Goal: Information Seeking & Learning: Find specific page/section

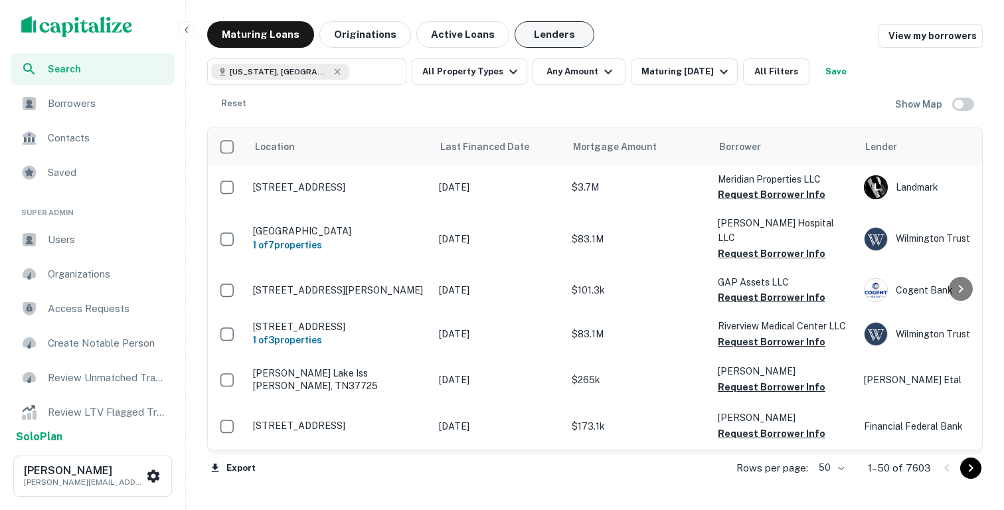
click at [551, 41] on button "Lenders" at bounding box center [555, 34] width 80 height 27
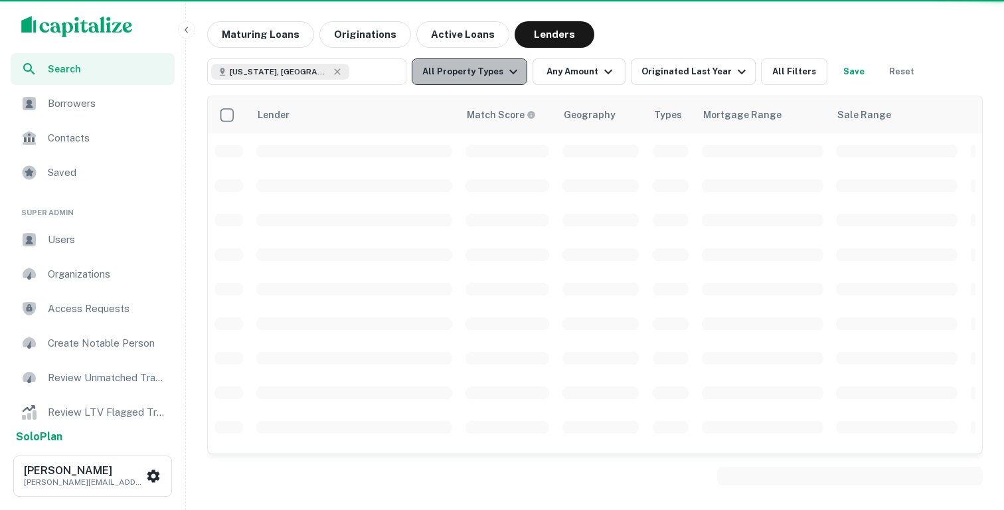
click at [506, 73] on icon "button" at bounding box center [514, 72] width 16 height 16
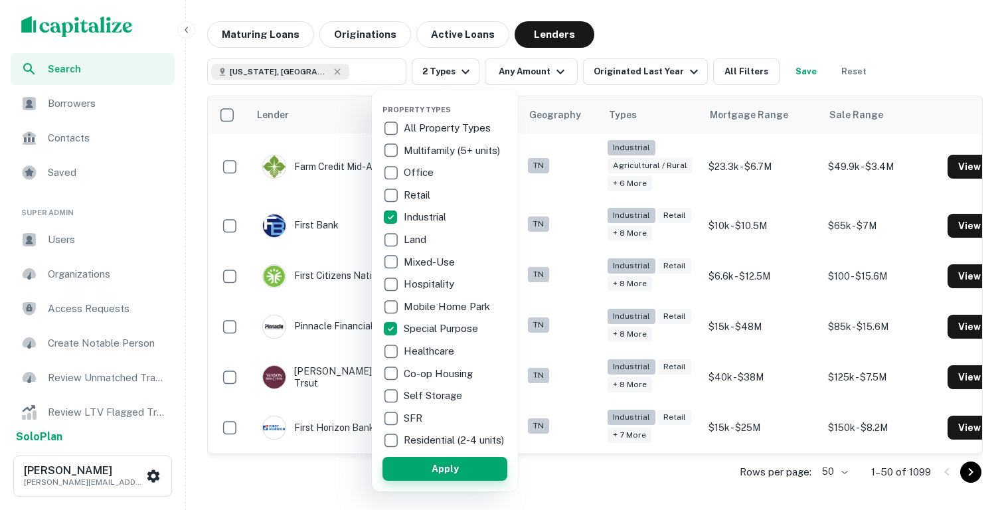
click at [411, 474] on button "Apply" at bounding box center [445, 469] width 125 height 24
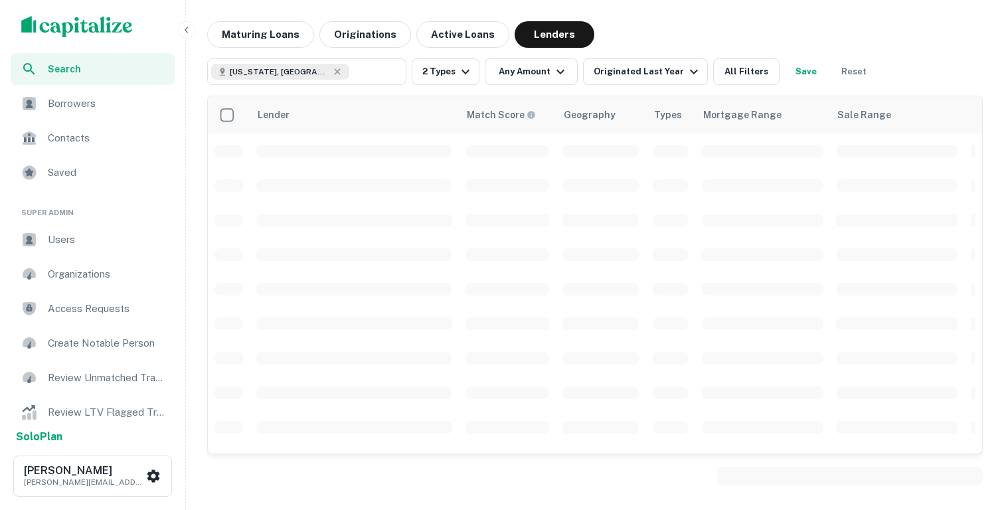
click at [190, 28] on icon "button" at bounding box center [186, 30] width 11 height 11
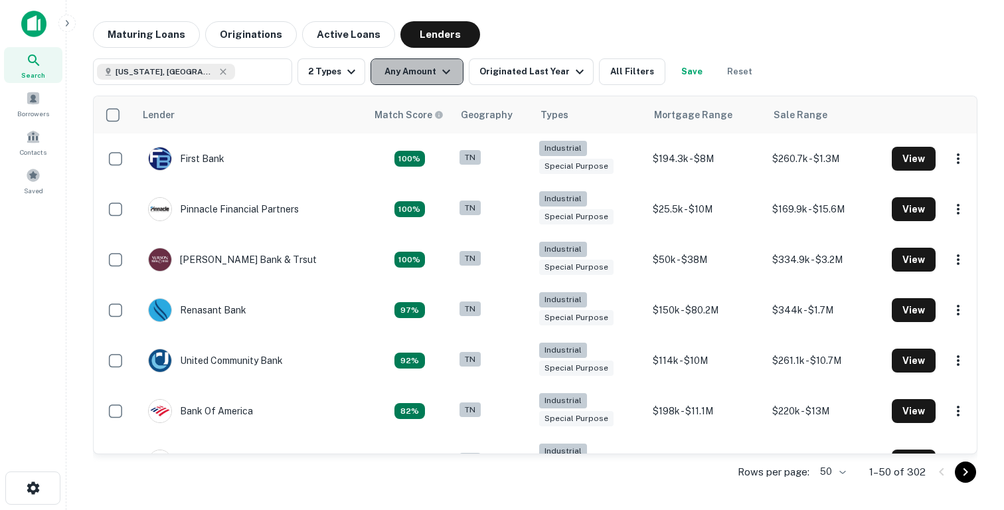
click at [407, 78] on button "Any Amount" at bounding box center [417, 71] width 93 height 27
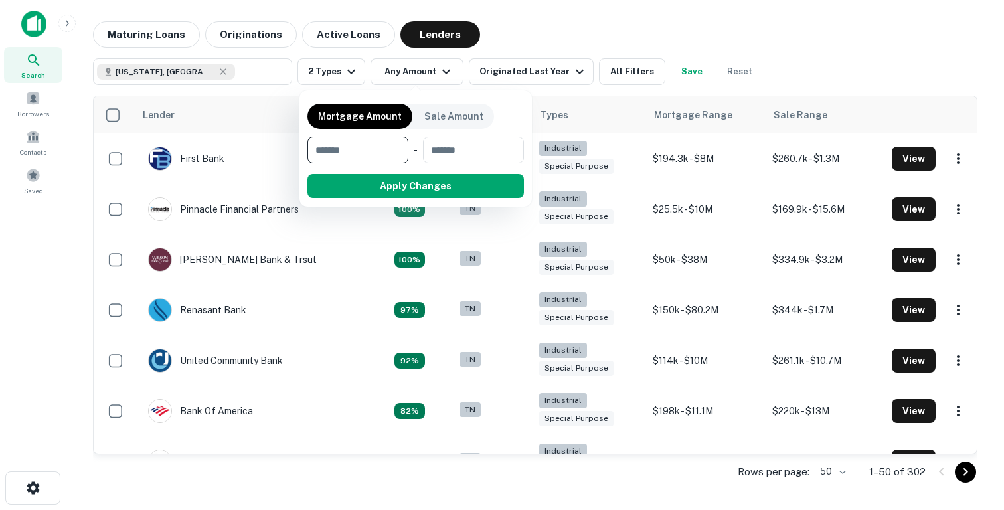
click at [364, 149] on input "number" at bounding box center [354, 150] width 92 height 27
type input "********"
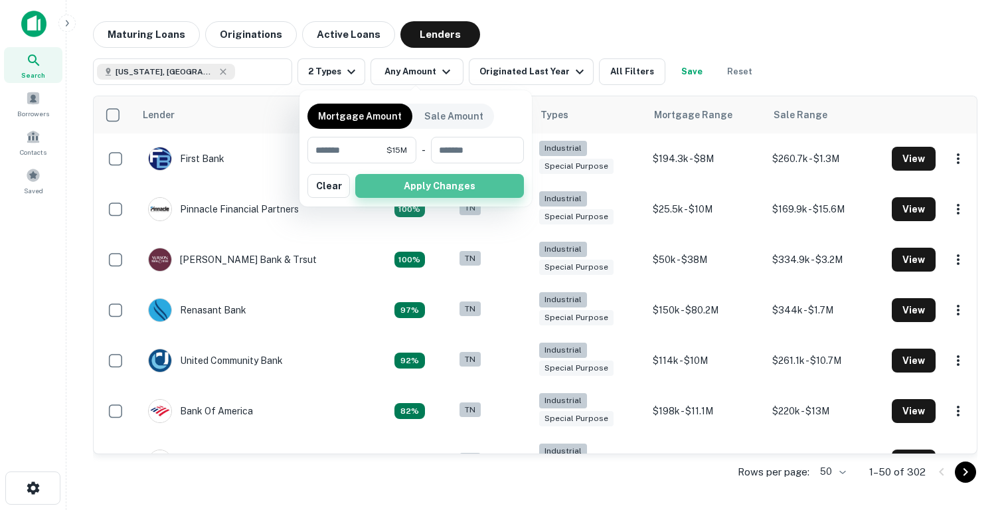
click at [415, 193] on button "Apply Changes" at bounding box center [439, 186] width 169 height 24
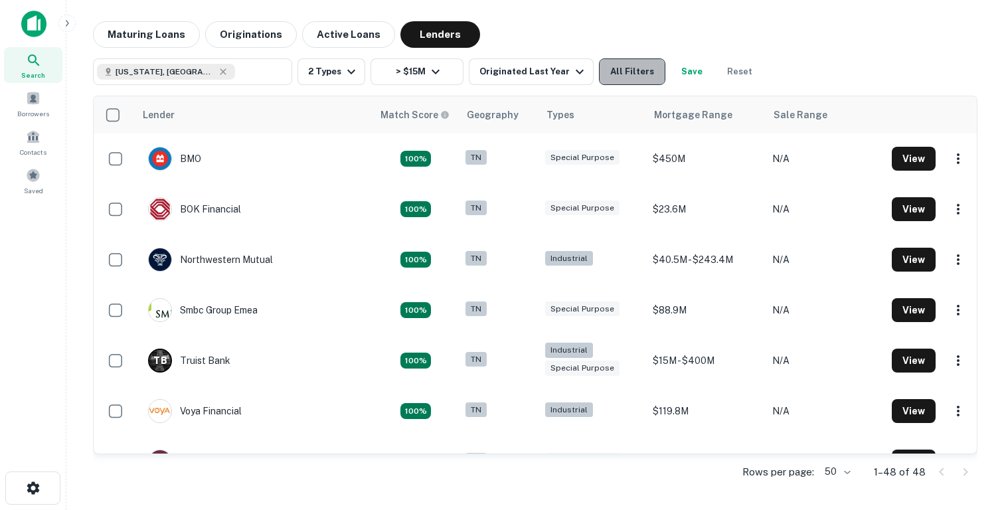
click at [612, 74] on button "All Filters" at bounding box center [632, 71] width 66 height 27
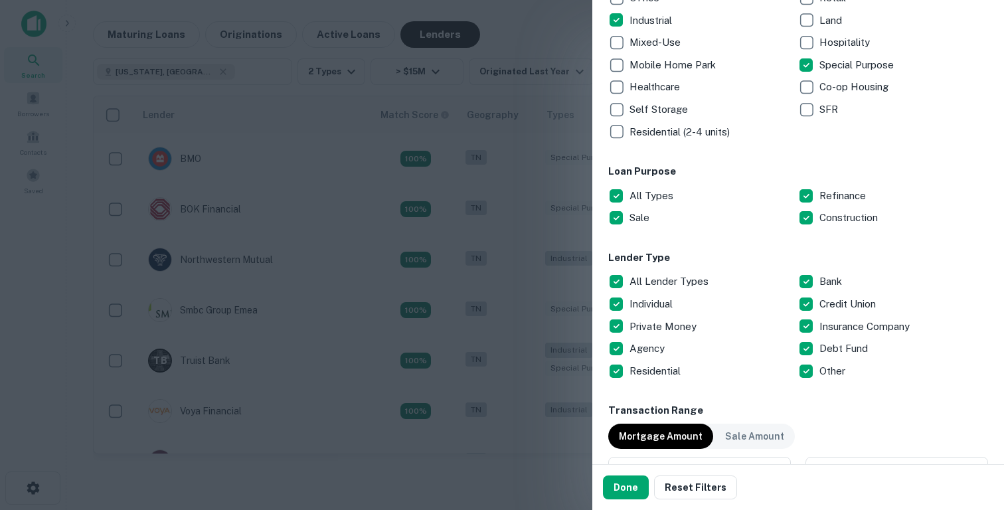
scroll to position [297, 0]
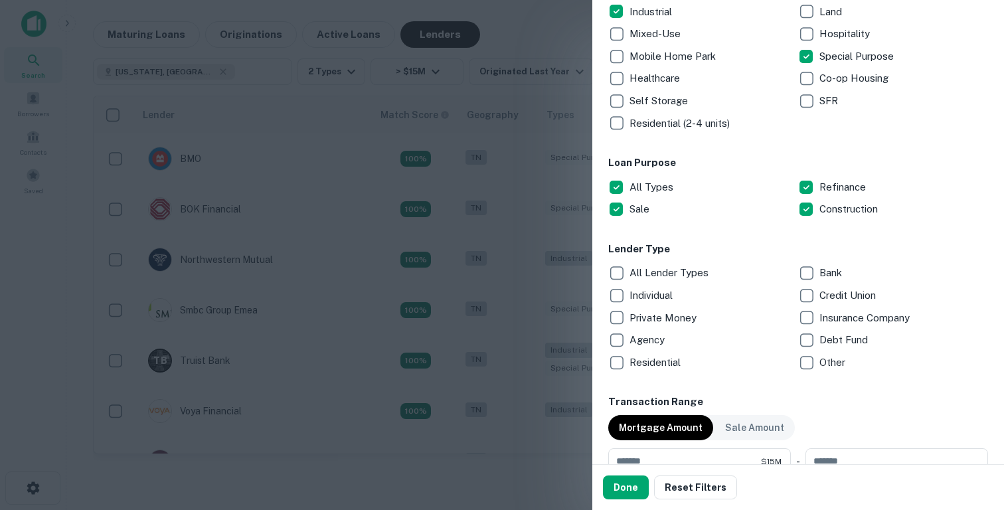
click at [822, 295] on p "Credit Union" at bounding box center [849, 296] width 59 height 16
click at [618, 486] on button "Done" at bounding box center [626, 488] width 46 height 24
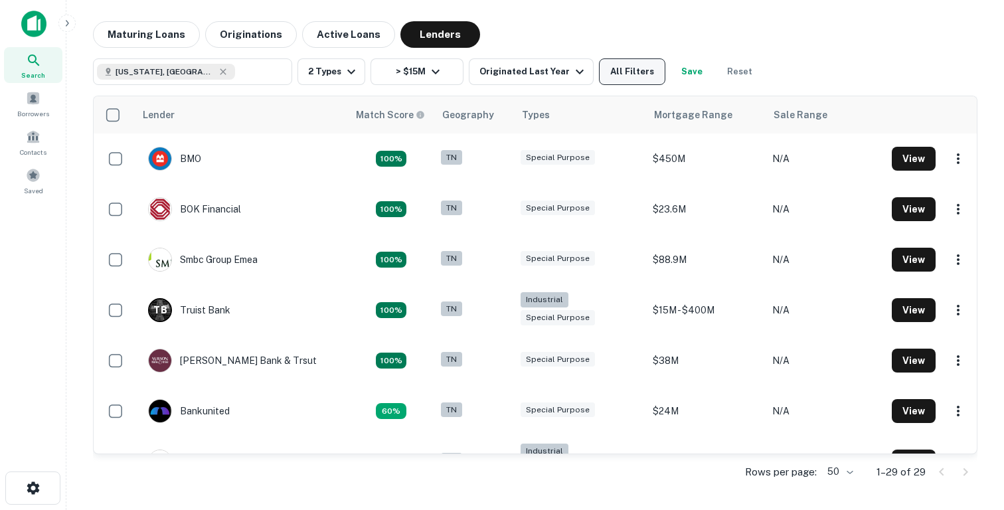
click at [655, 72] on button "All Filters" at bounding box center [632, 71] width 66 height 27
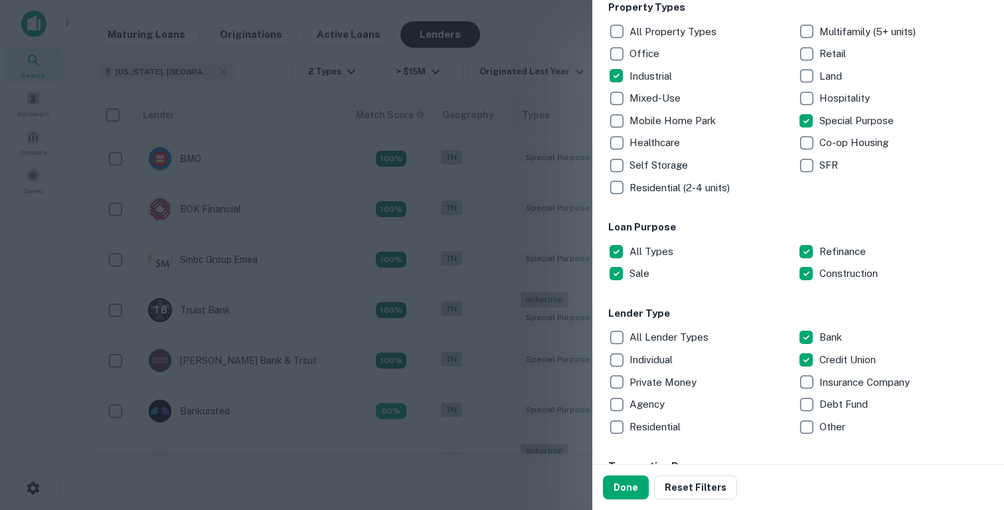
scroll to position [228, 0]
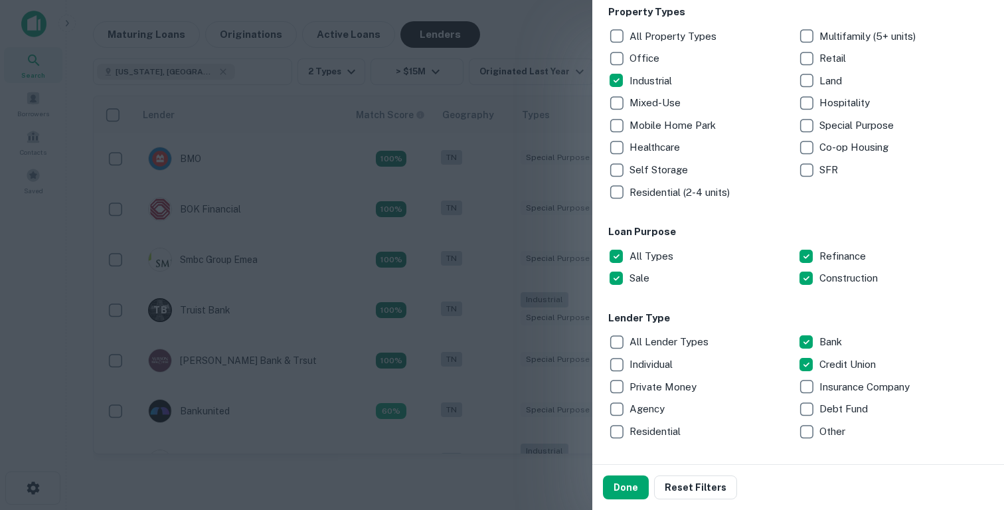
click at [820, 129] on p "Special Purpose" at bounding box center [858, 126] width 77 height 16
click at [618, 482] on button "Done" at bounding box center [626, 488] width 46 height 24
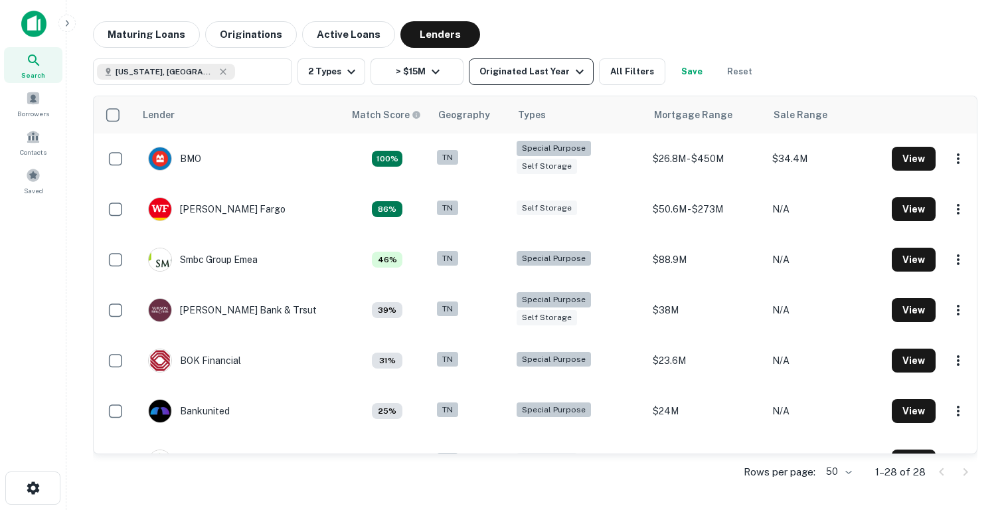
click at [559, 64] on div "Originated Last Year" at bounding box center [534, 72] width 108 height 16
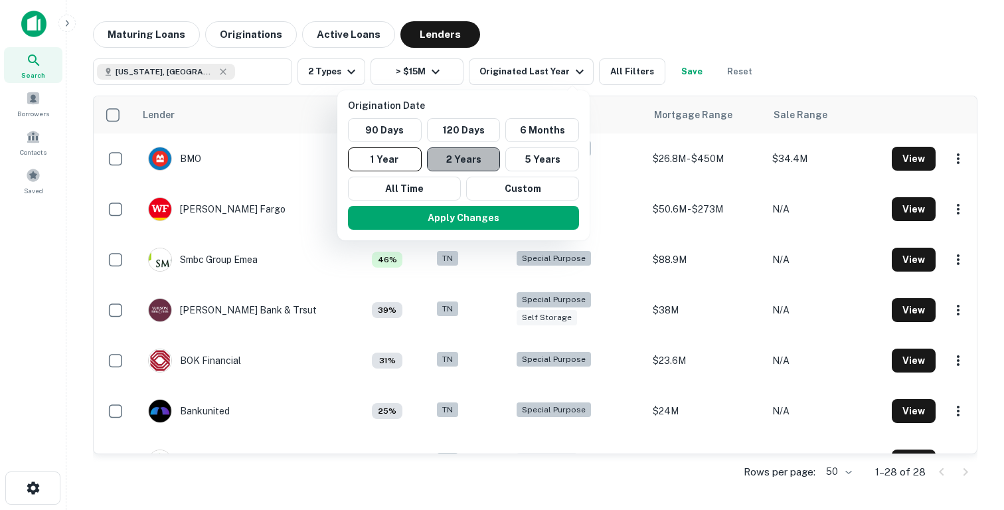
click at [481, 154] on button "2 Years" at bounding box center [464, 159] width 74 height 24
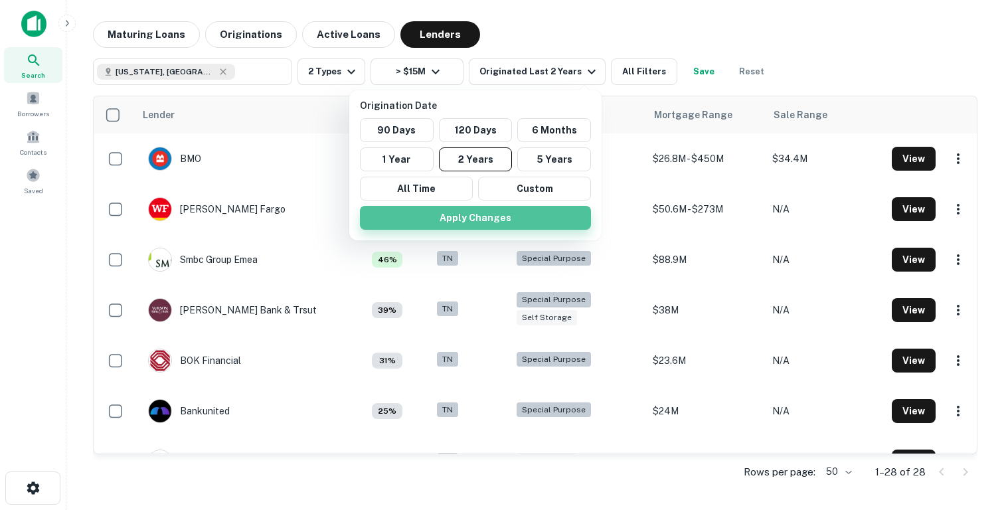
click at [432, 226] on button "Apply Changes" at bounding box center [475, 218] width 231 height 24
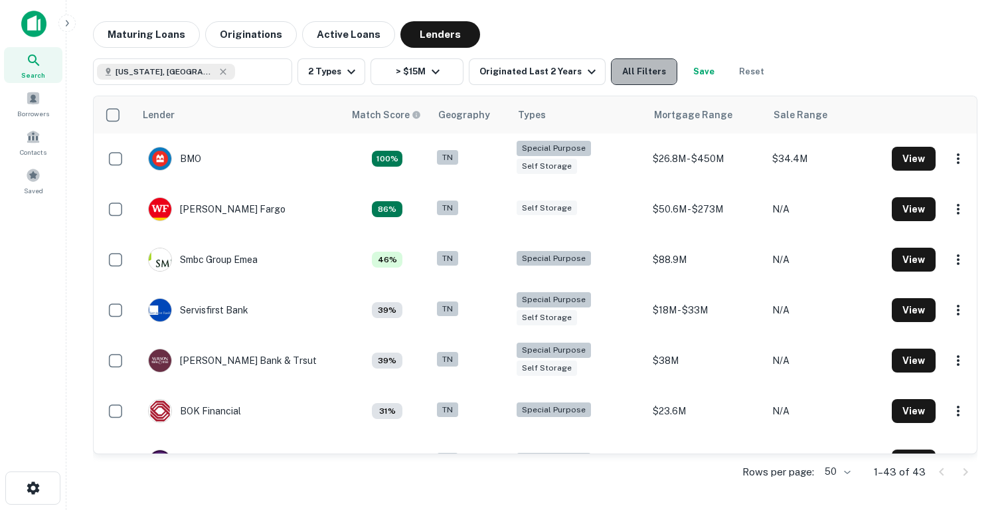
click at [633, 76] on button "All Filters" at bounding box center [644, 71] width 66 height 27
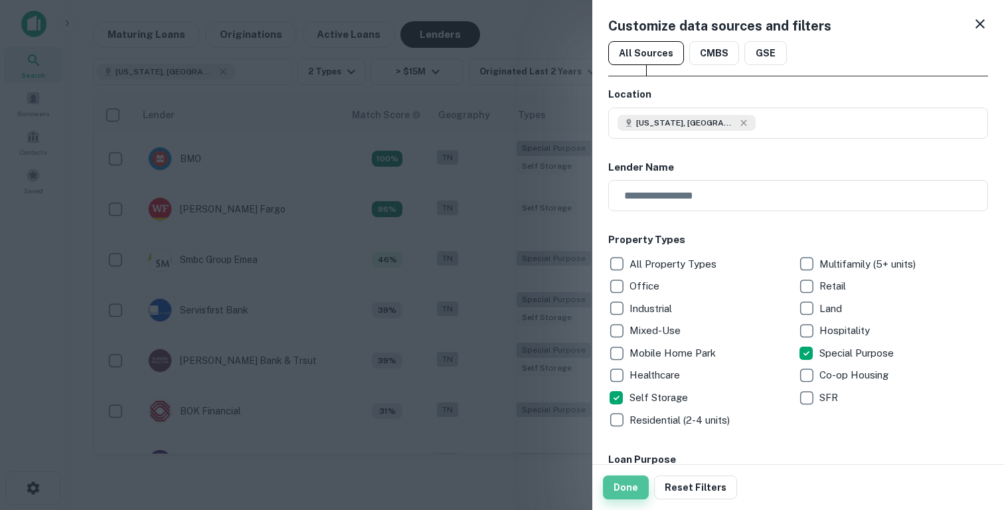
click at [634, 486] on button "Done" at bounding box center [626, 488] width 46 height 24
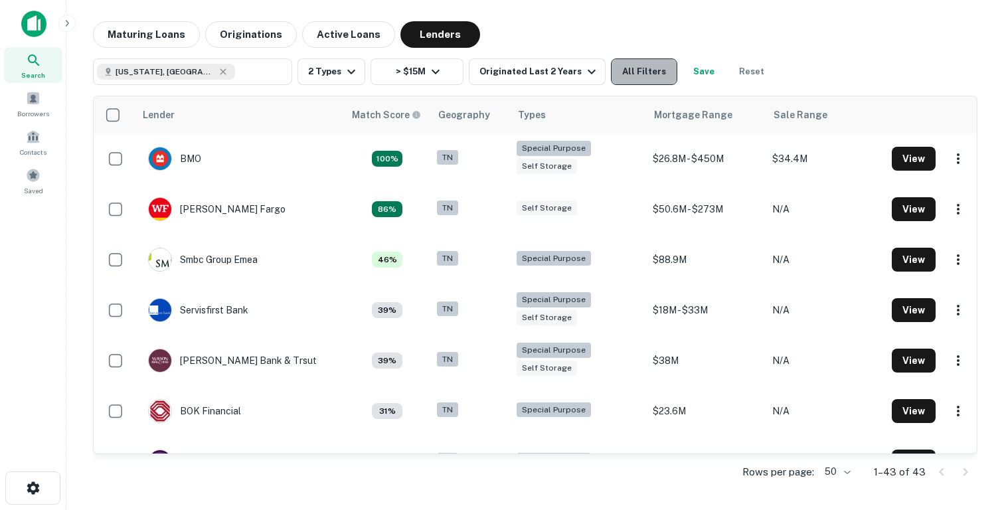
click at [644, 80] on button "All Filters" at bounding box center [644, 71] width 66 height 27
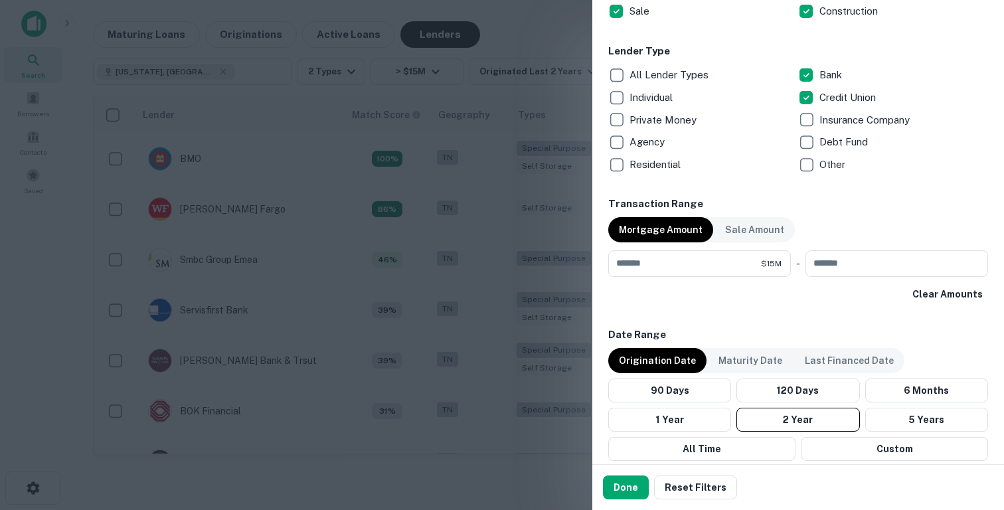
scroll to position [523, 0]
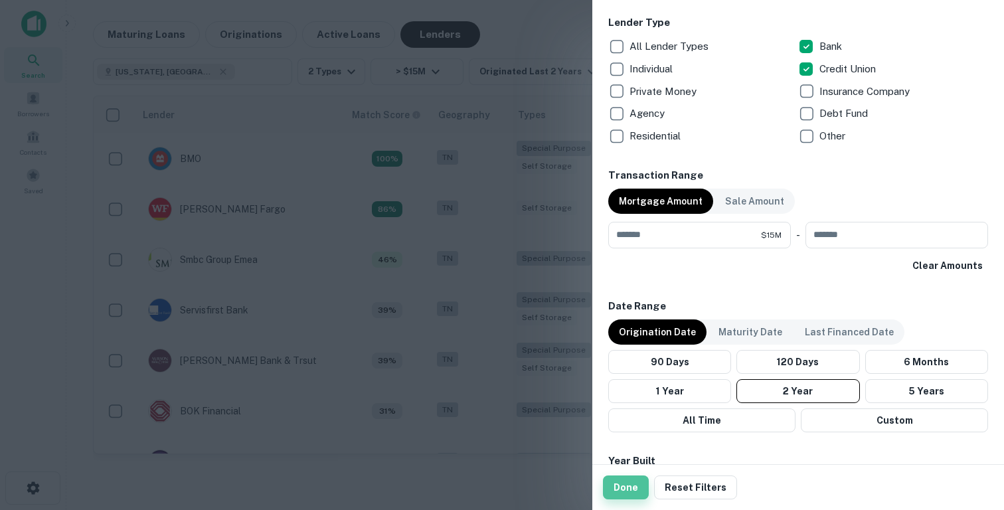
click at [620, 486] on button "Done" at bounding box center [626, 488] width 46 height 24
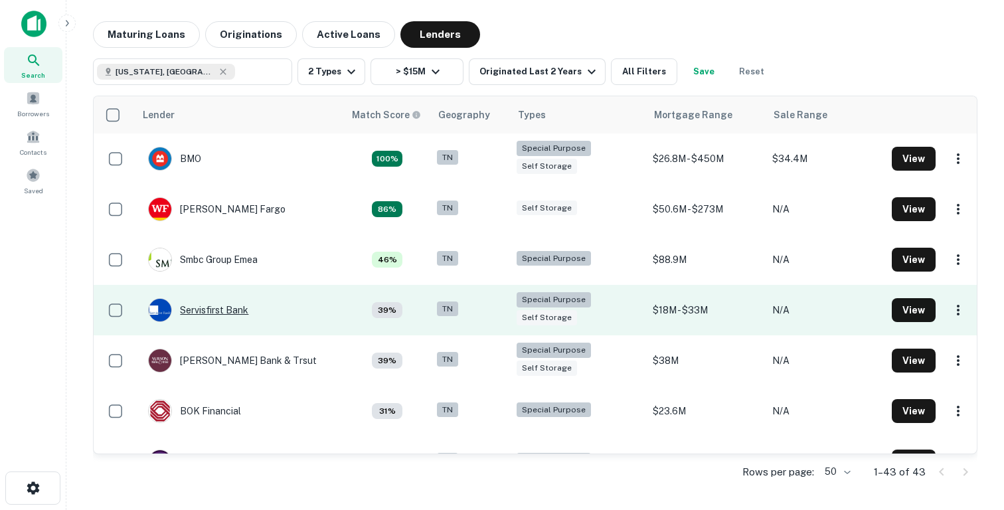
click at [204, 308] on div "Servisfirst Bank" at bounding box center [198, 310] width 100 height 24
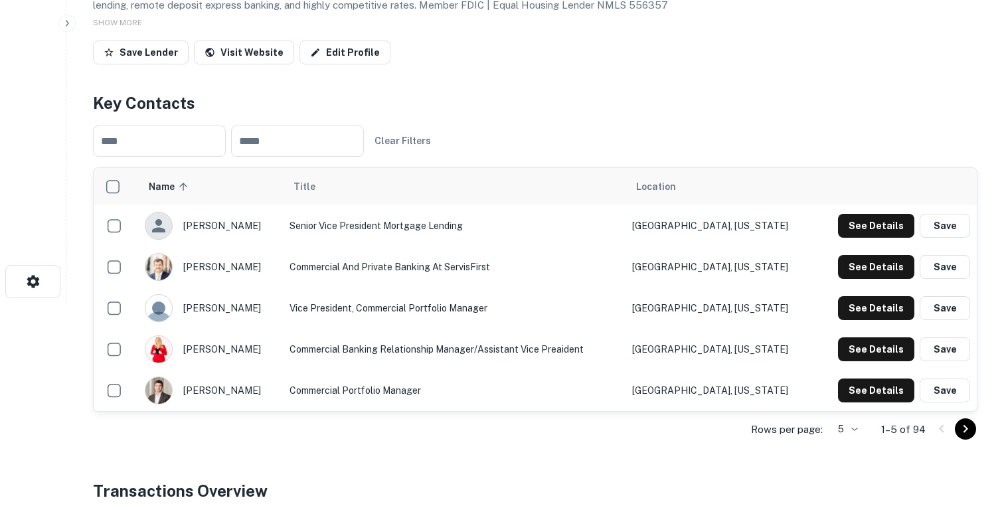
scroll to position [175, 0]
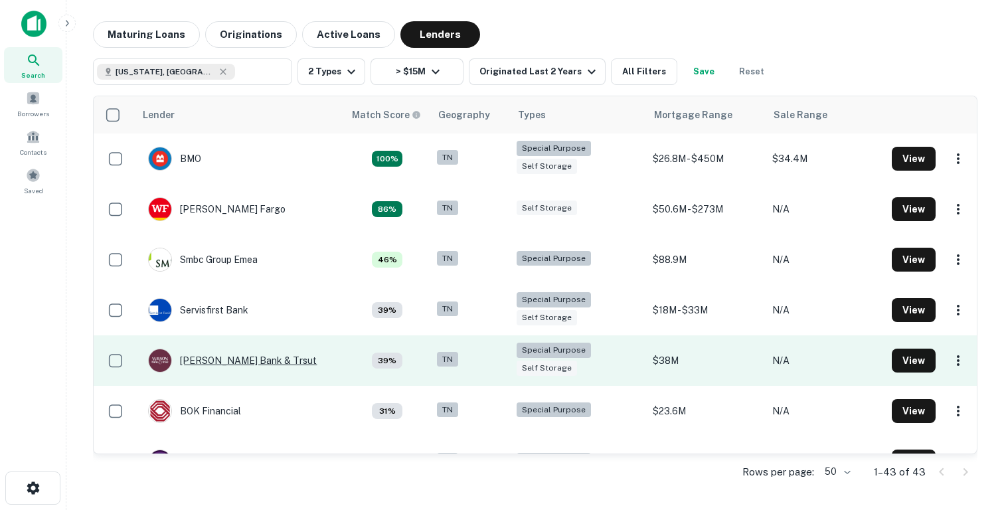
click at [231, 359] on div "Wilson Bank & Trsut" at bounding box center [232, 361] width 169 height 24
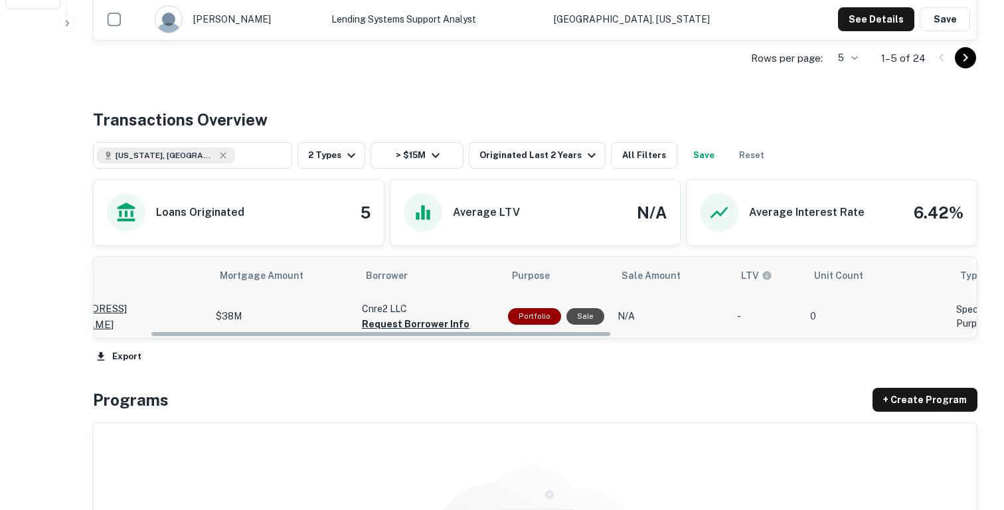
scroll to position [0, 59]
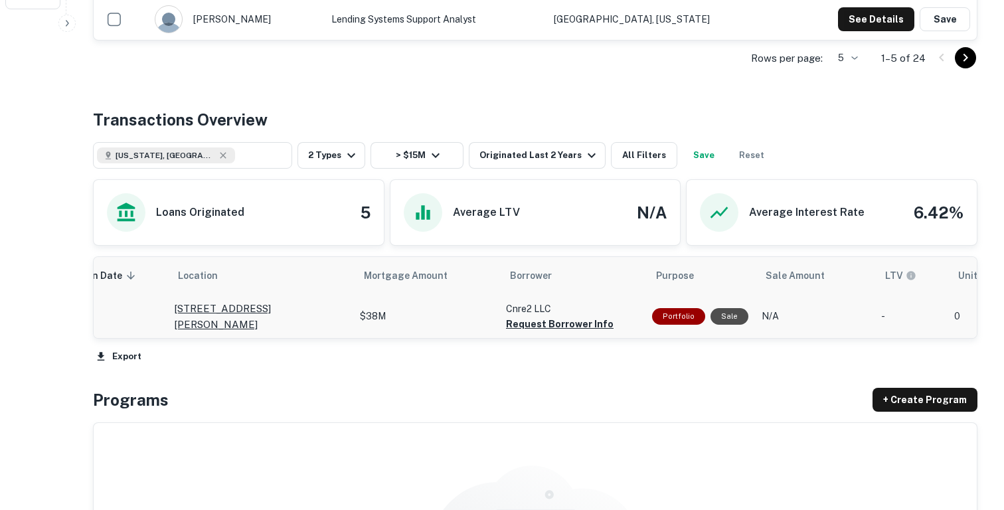
click at [304, 311] on p "805 Palmer Pl Nashville, TN37203" at bounding box center [260, 316] width 173 height 31
